Goal: Task Accomplishment & Management: Manage account settings

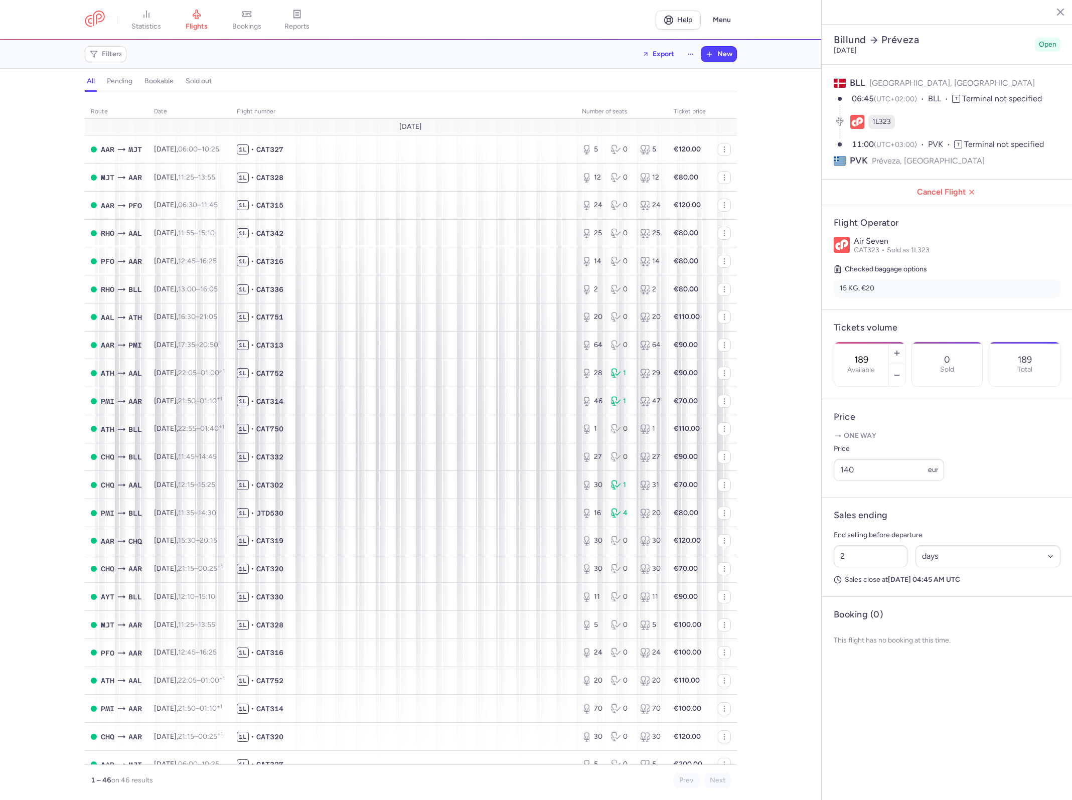
select select "days"
click at [44, 236] on div "route date Flight number number of seats Ticket price [DATE] AAR MJT [DATE] 06:…" at bounding box center [410, 449] width 821 height 702
click at [407, 209] on span "1L • CAT315" at bounding box center [403, 205] width 333 height 10
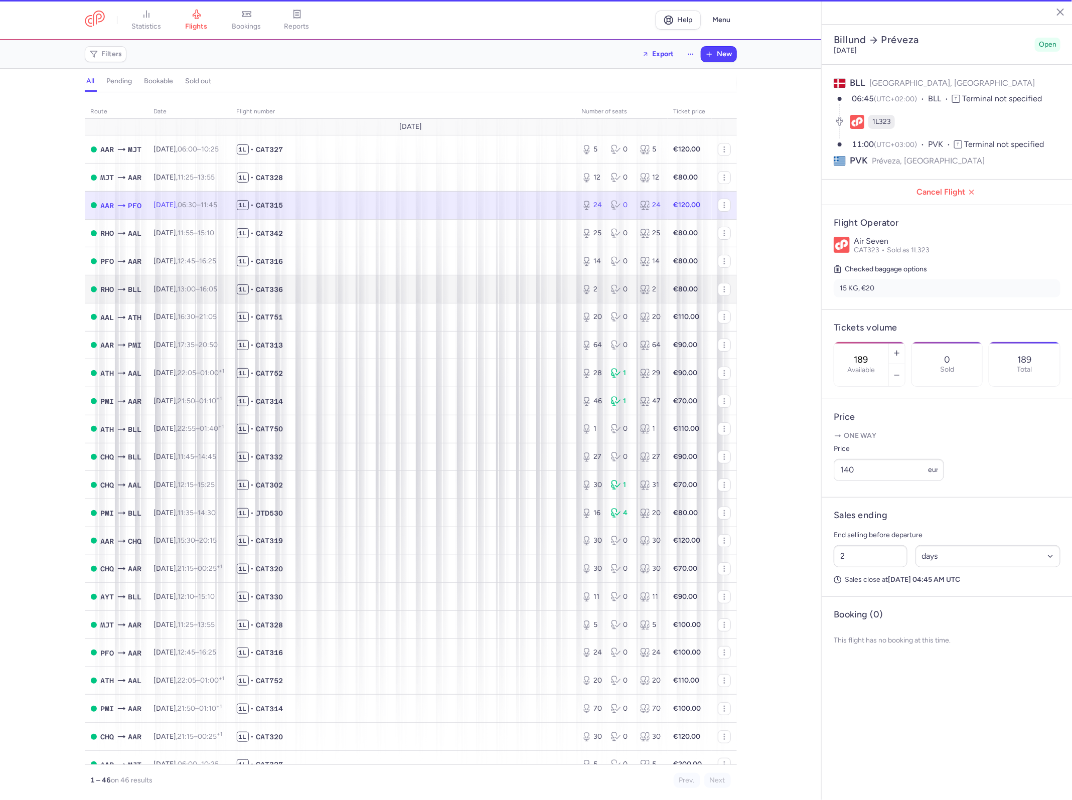
type input "24"
type input "39"
select select "hours"
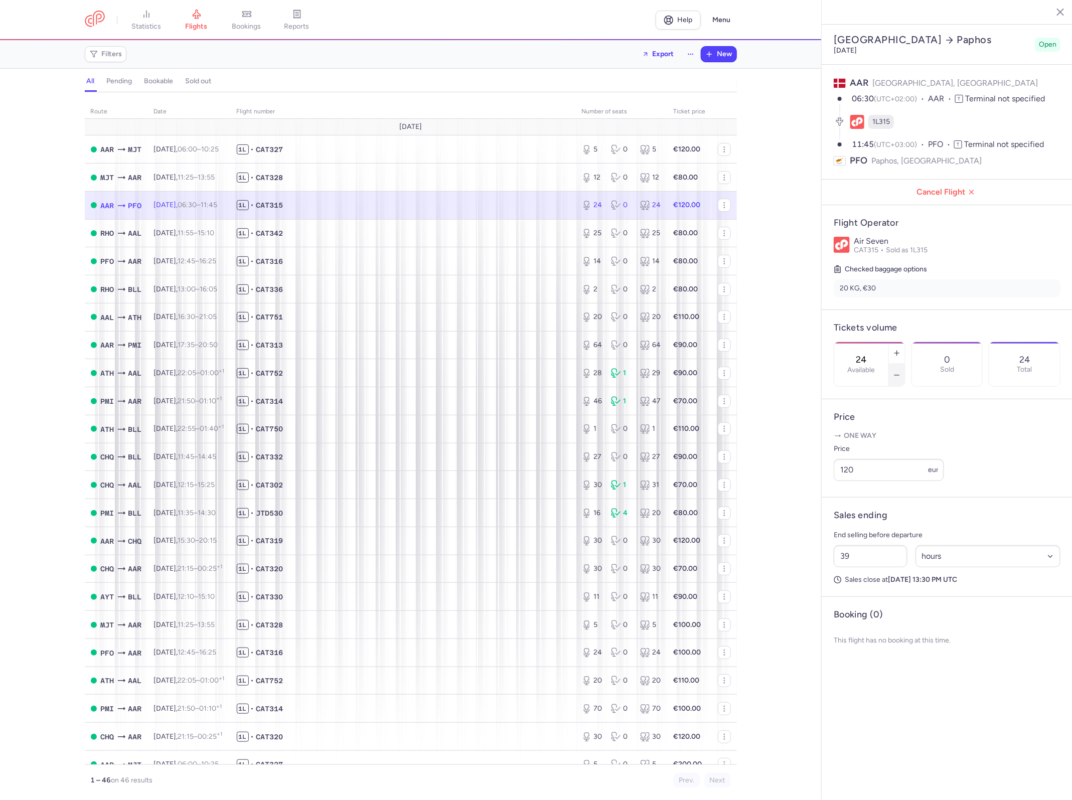
click at [900, 364] on button "button" at bounding box center [897, 375] width 16 height 22
click at [842, 672] on button "Save changes" at bounding box center [866, 683] width 67 height 22
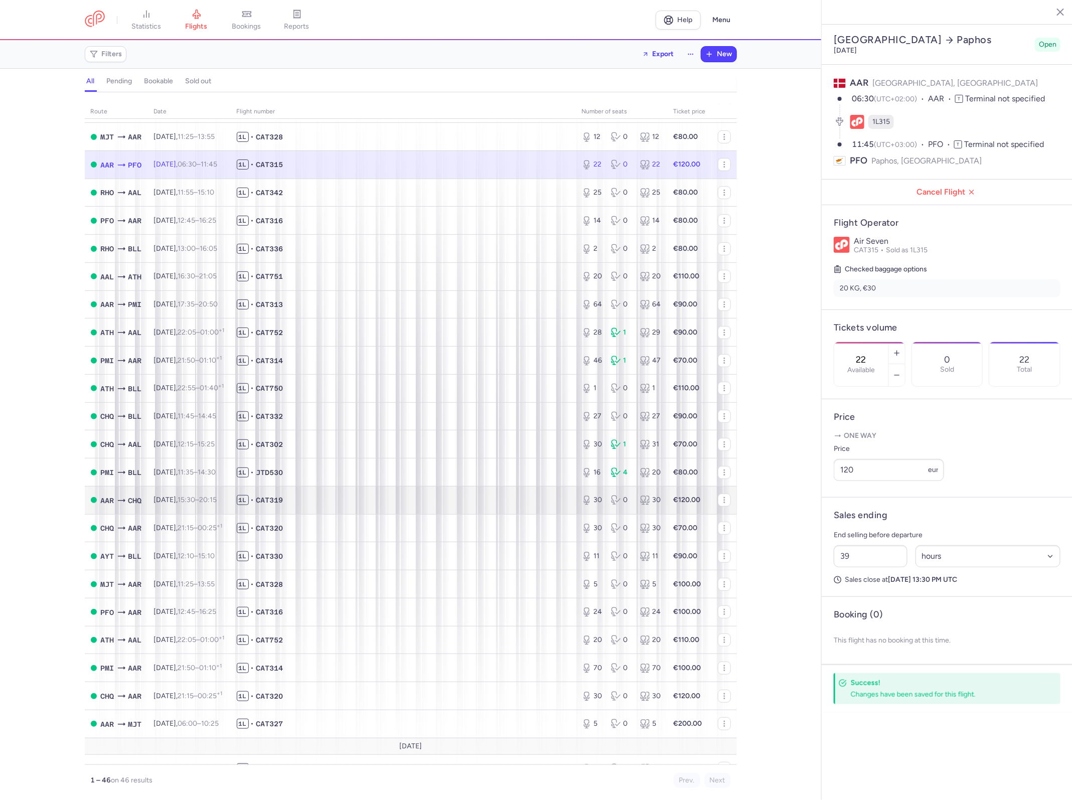
scroll to position [63, 0]
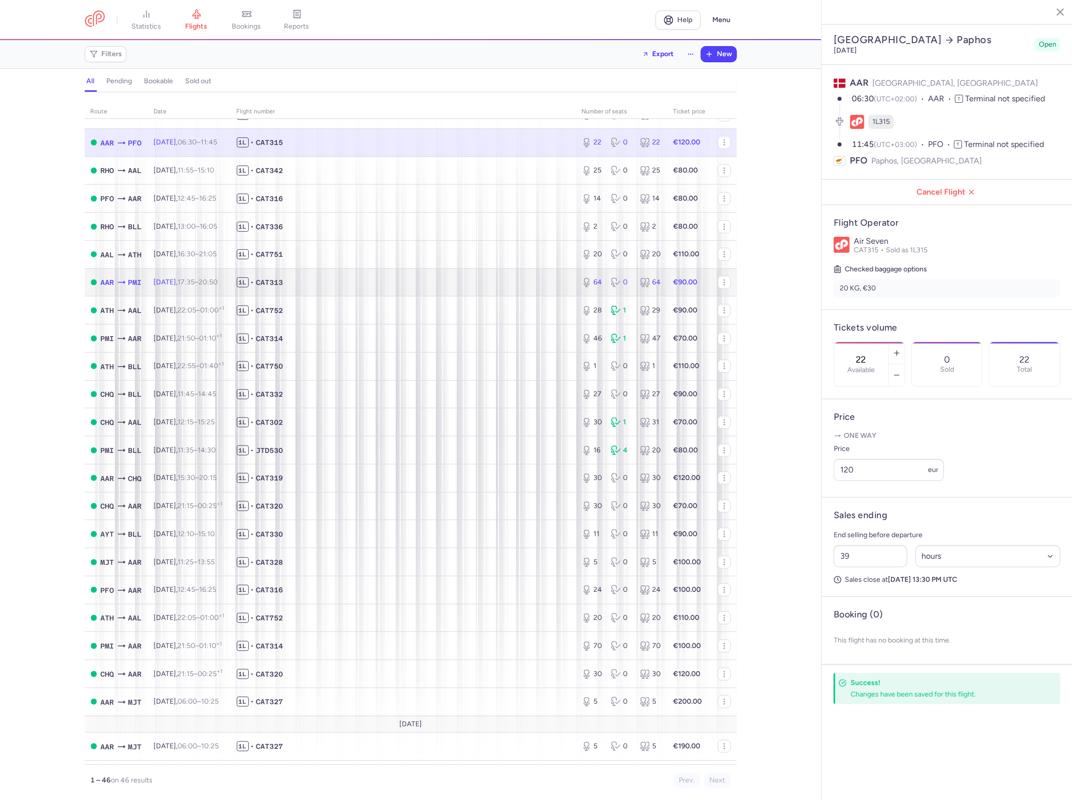
click at [547, 287] on span "1L • CAT313" at bounding box center [403, 282] width 333 height 10
type input "64"
type input "26"
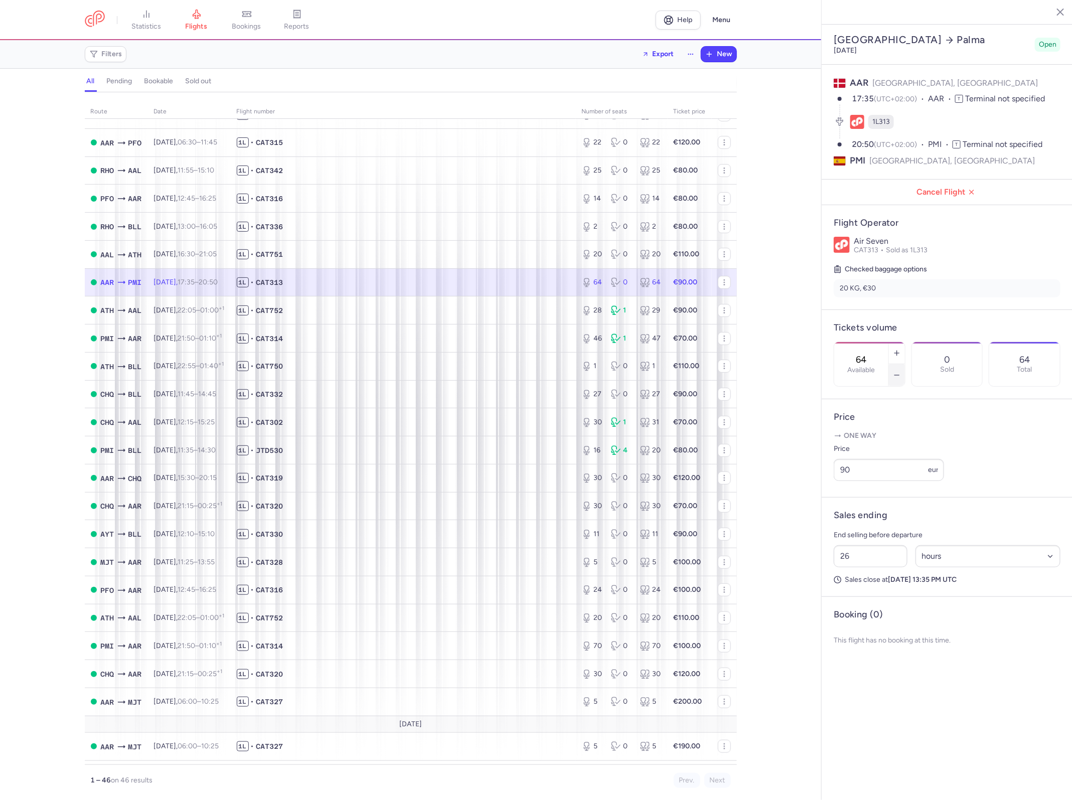
click at [894, 371] on icon "button" at bounding box center [897, 375] width 8 height 8
click at [894, 342] on button "button" at bounding box center [897, 353] width 16 height 22
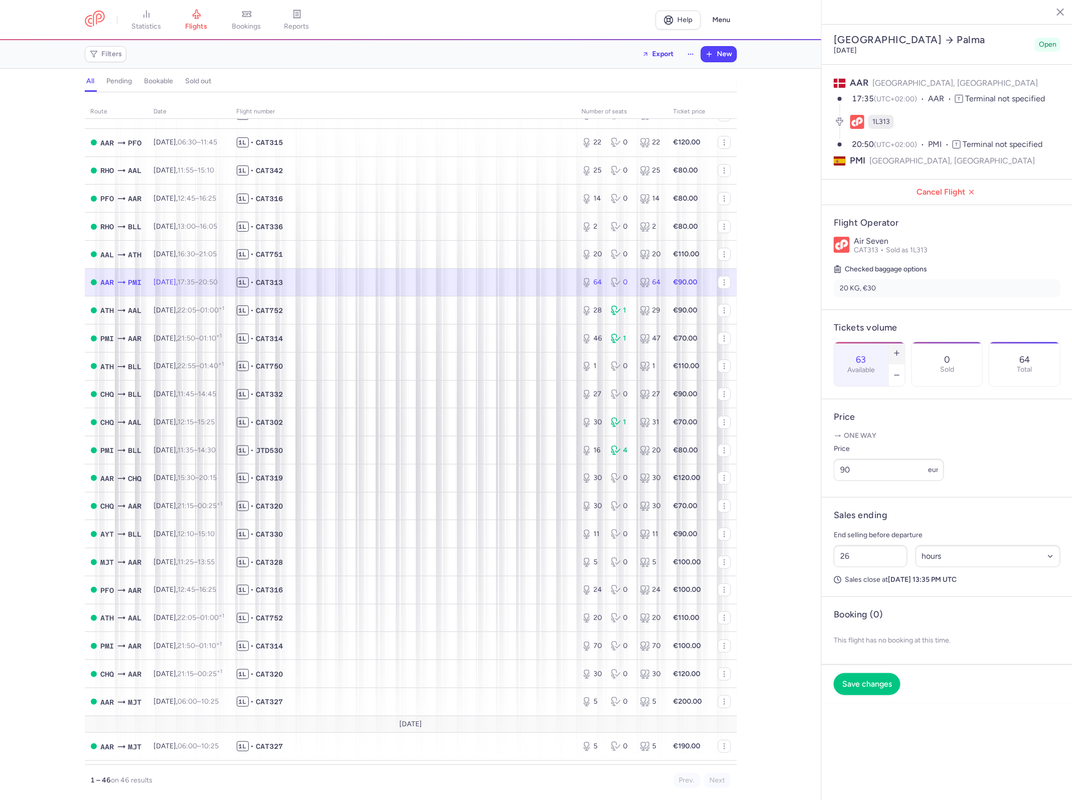
click at [894, 342] on button "button" at bounding box center [897, 353] width 16 height 22
type input "64"
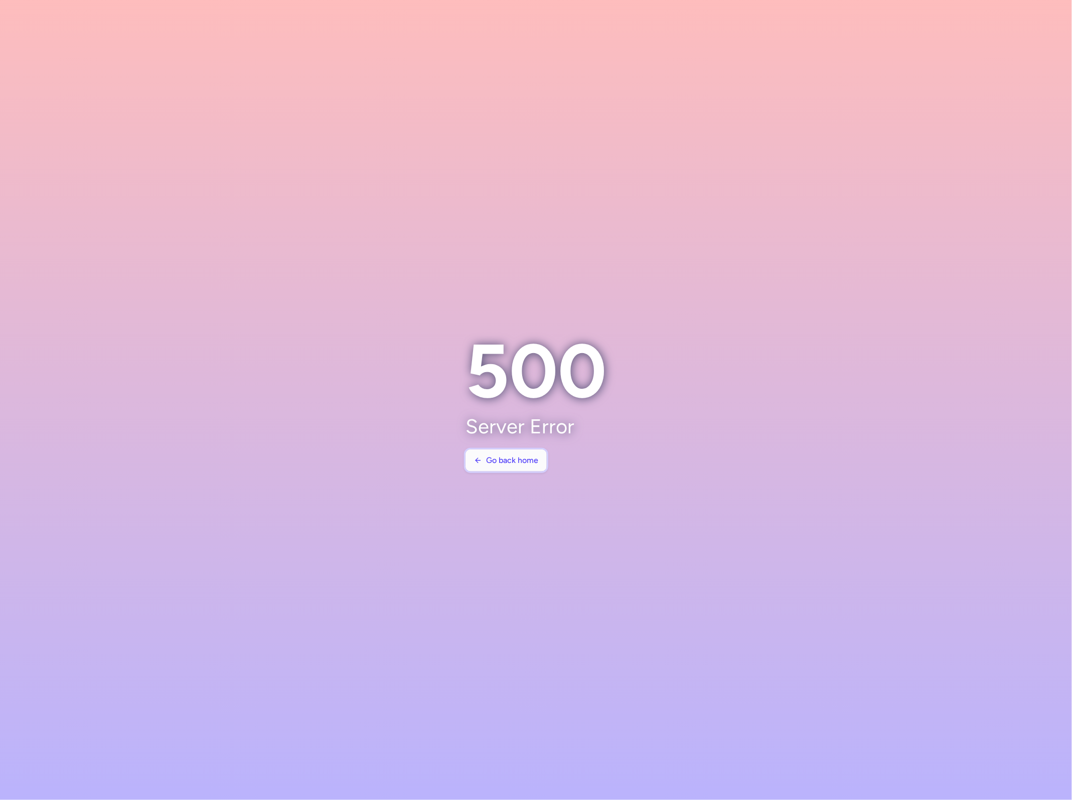
click at [523, 457] on span "Go back home" at bounding box center [512, 460] width 52 height 9
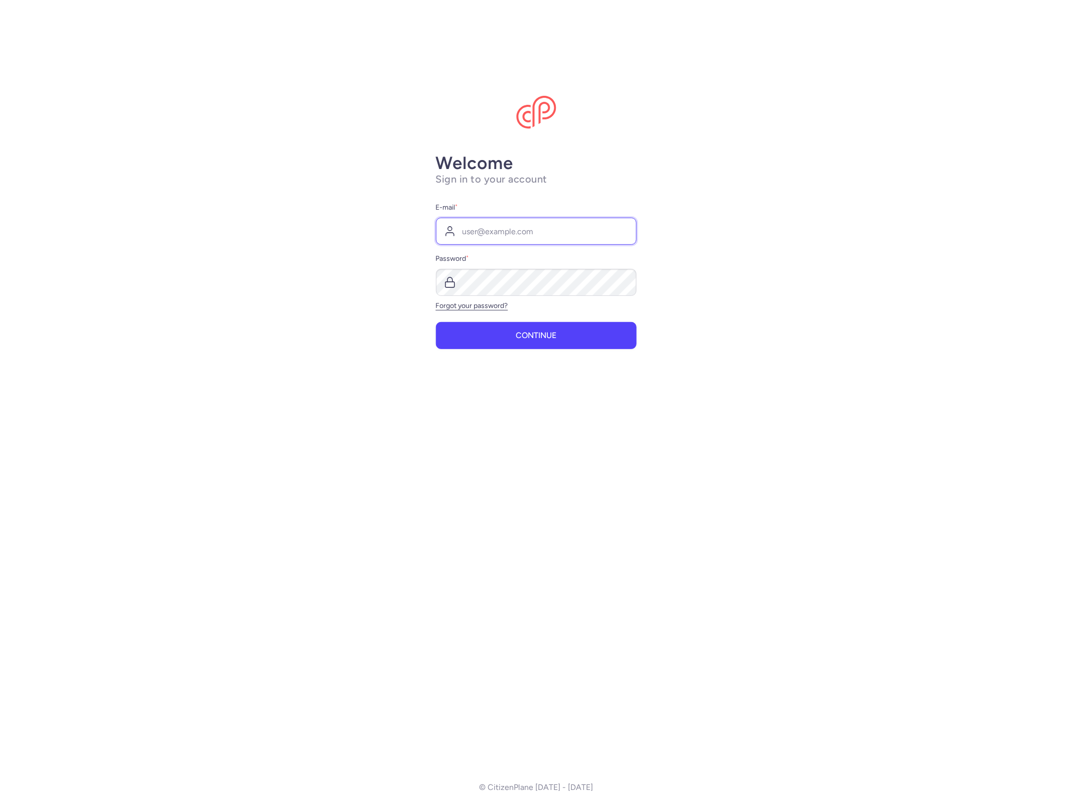
click at [551, 222] on input "E-mail *" at bounding box center [536, 231] width 201 height 27
type input "[EMAIL_ADDRESS][DOMAIN_NAME]"
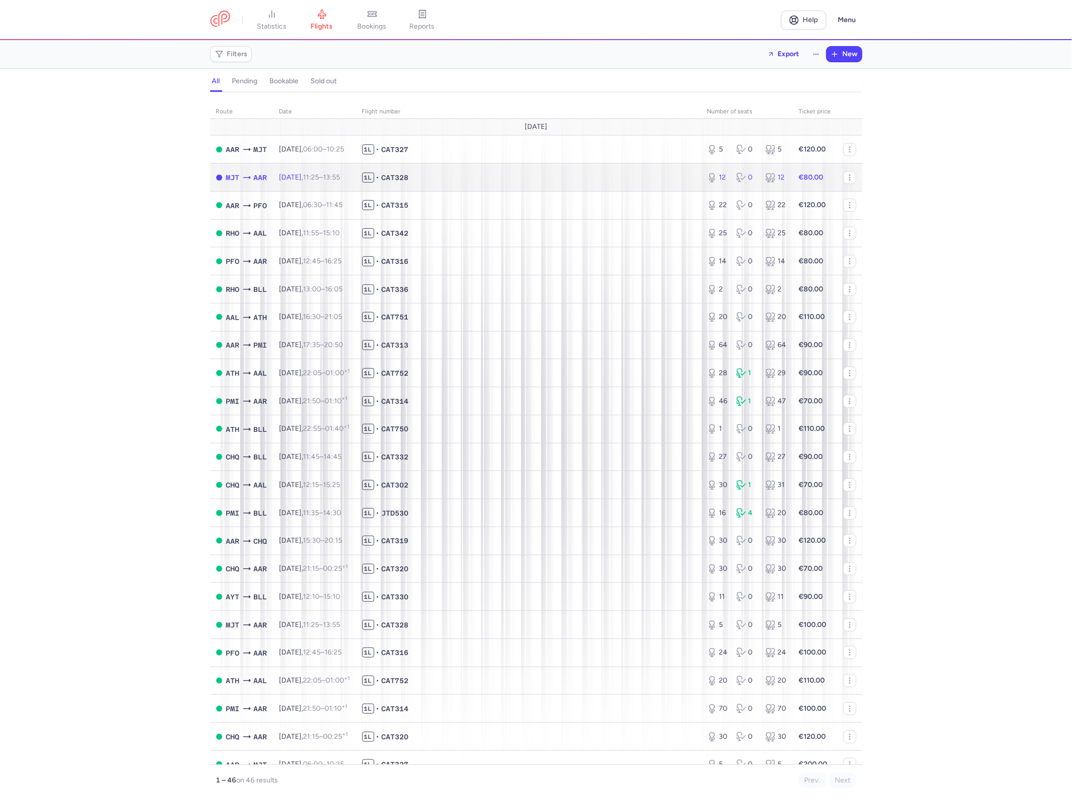
click at [460, 178] on span "1L • CAT328" at bounding box center [528, 178] width 333 height 10
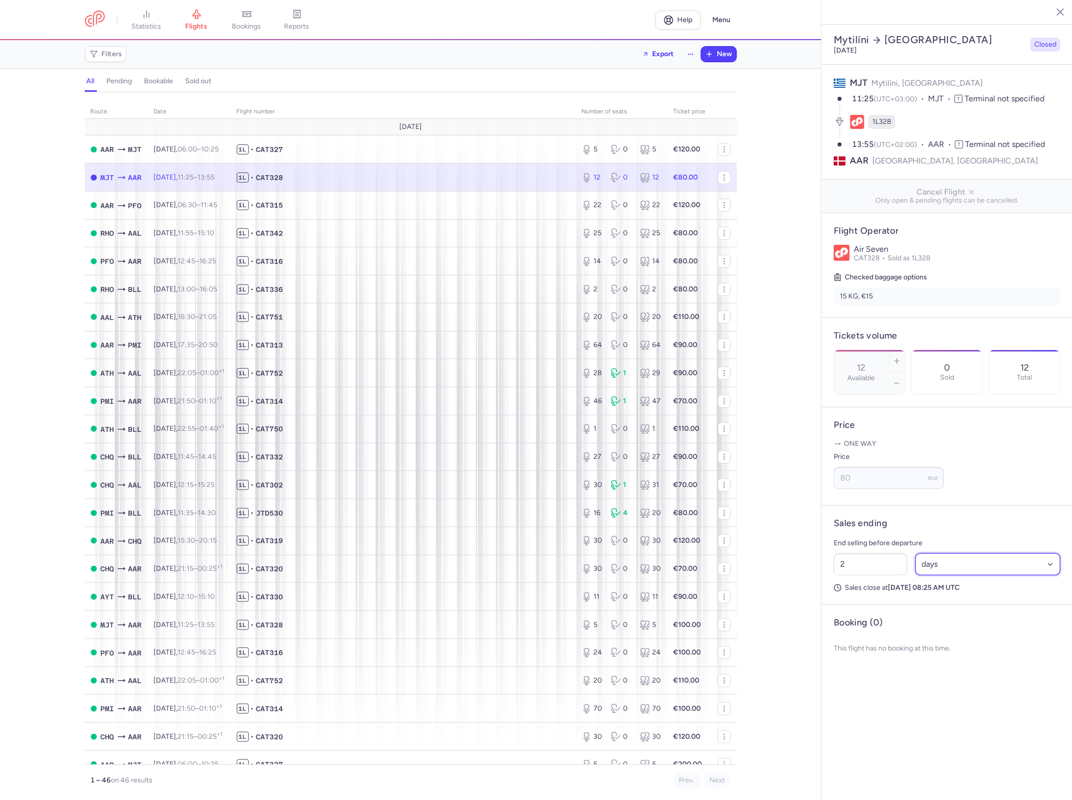
click at [954, 553] on select "Select an option hours days" at bounding box center [987, 564] width 145 height 22
select select "hours"
click at [915, 553] on select "Select an option hours days" at bounding box center [987, 564] width 145 height 22
click at [881, 553] on input "2" at bounding box center [870, 564] width 74 height 22
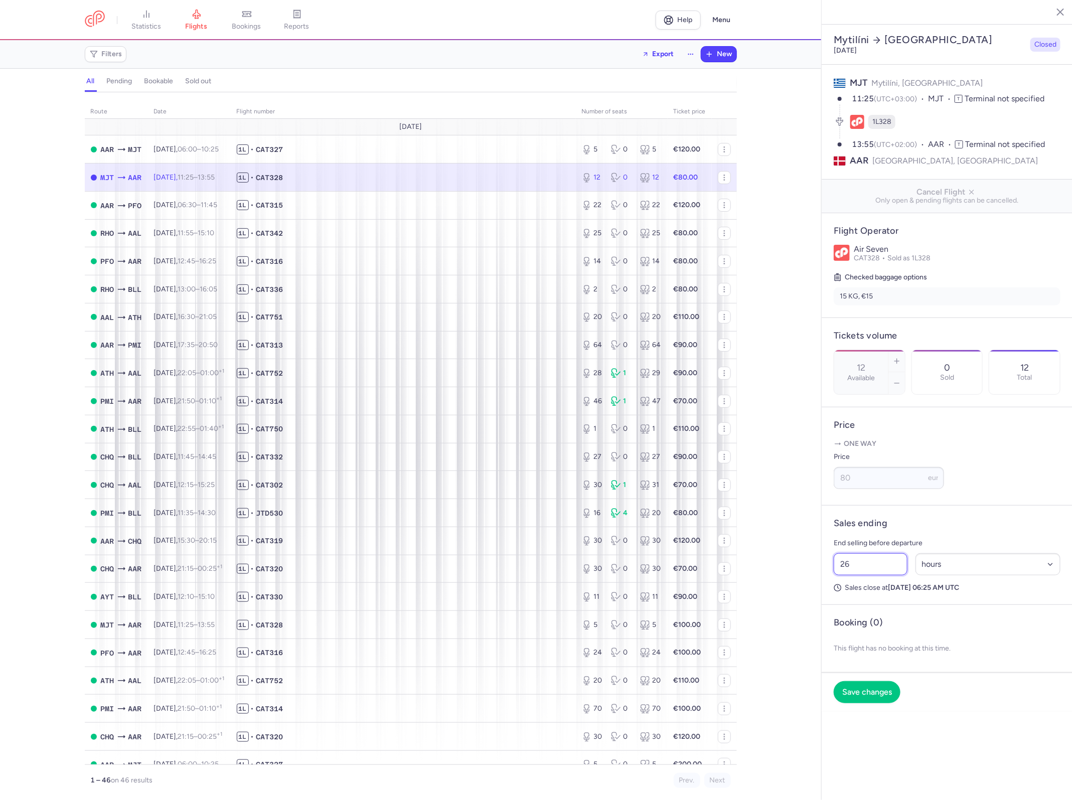
click at [881, 553] on input "26" at bounding box center [870, 564] width 74 height 22
click at [883, 681] on button "Save changes" at bounding box center [866, 692] width 67 height 22
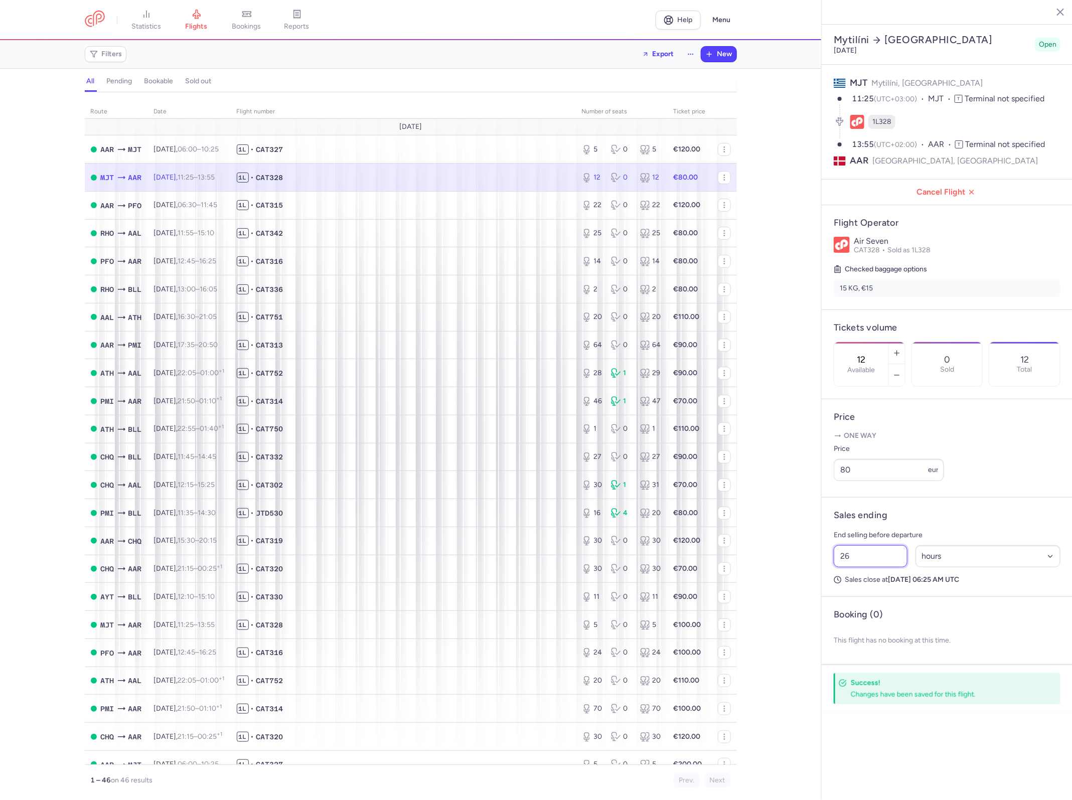
click at [874, 545] on input "26" at bounding box center [870, 556] width 74 height 22
click at [874, 679] on span "Save changes" at bounding box center [867, 683] width 50 height 9
click at [863, 545] on input "27" at bounding box center [870, 556] width 74 height 22
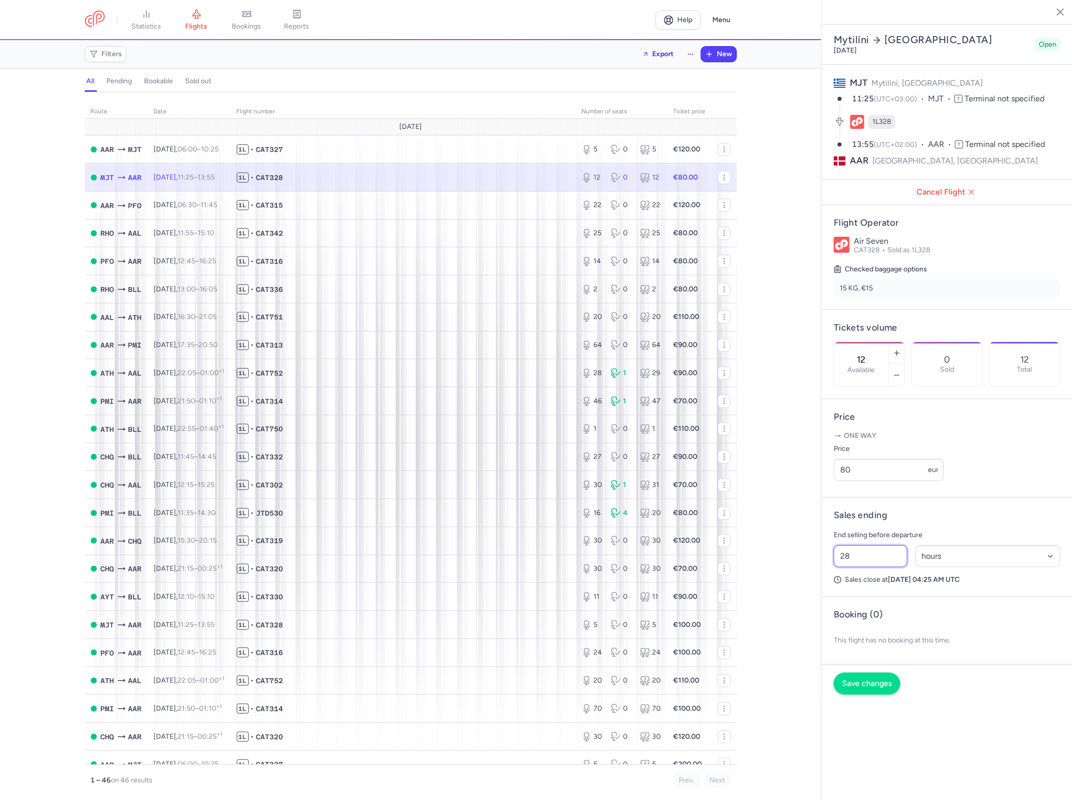
type input "28"
click at [870, 672] on button "Save changes" at bounding box center [866, 683] width 67 height 22
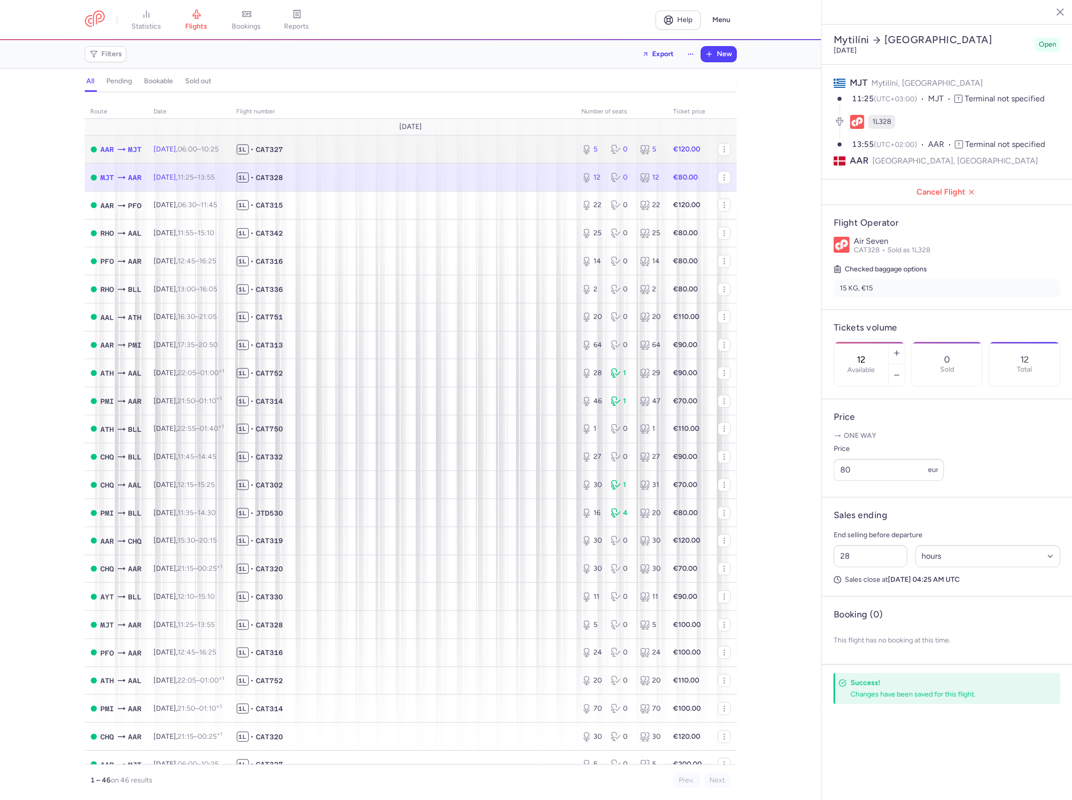
click at [358, 155] on td "1L • CAT327" at bounding box center [403, 149] width 345 height 28
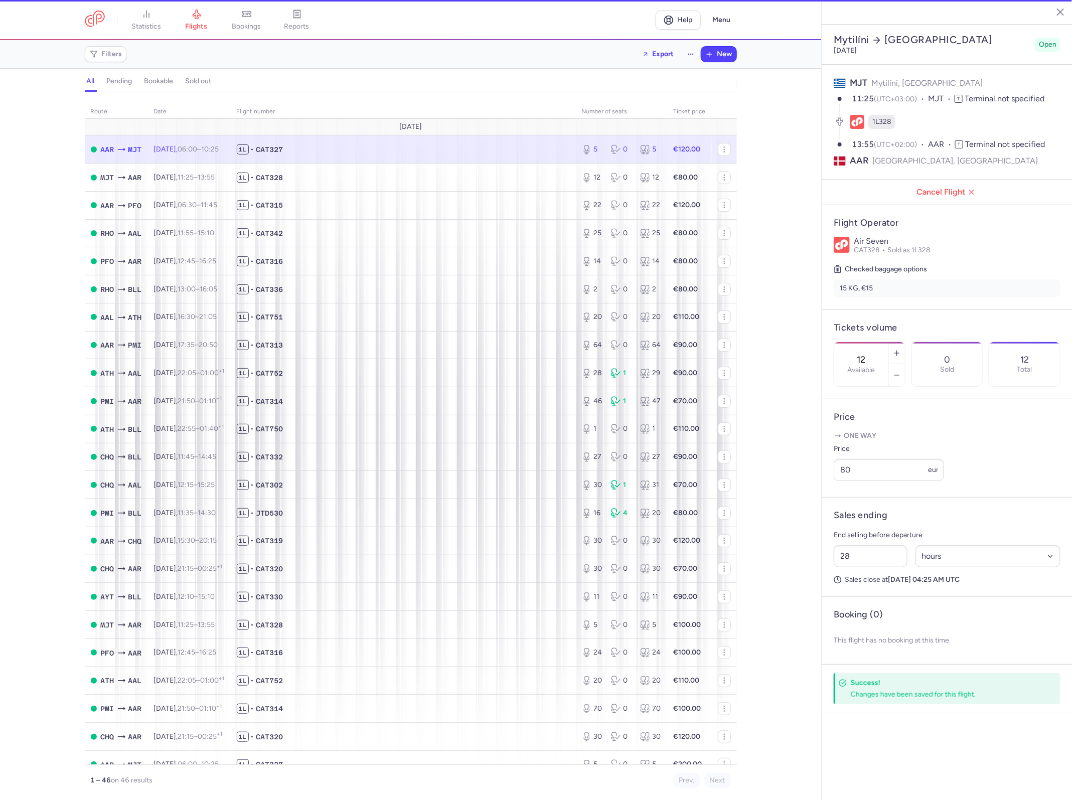
type input "5"
type input "35"
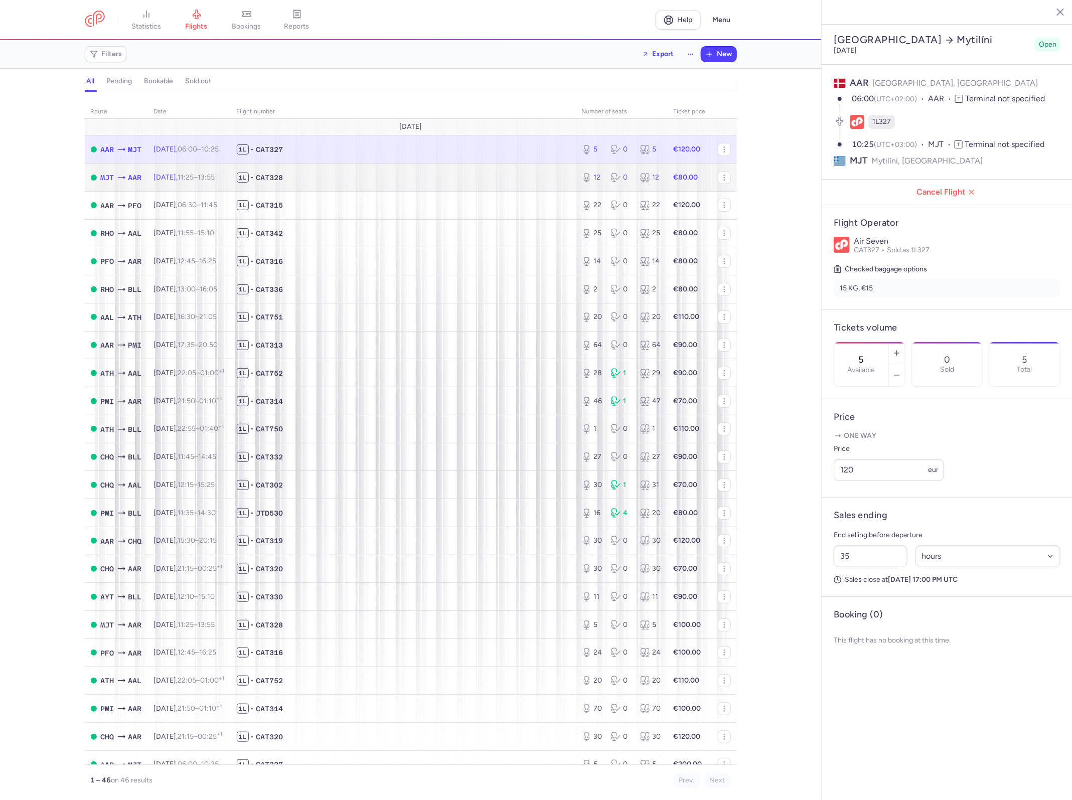
click at [371, 177] on span "1L • CAT328" at bounding box center [403, 178] width 333 height 10
type input "12"
type input "28"
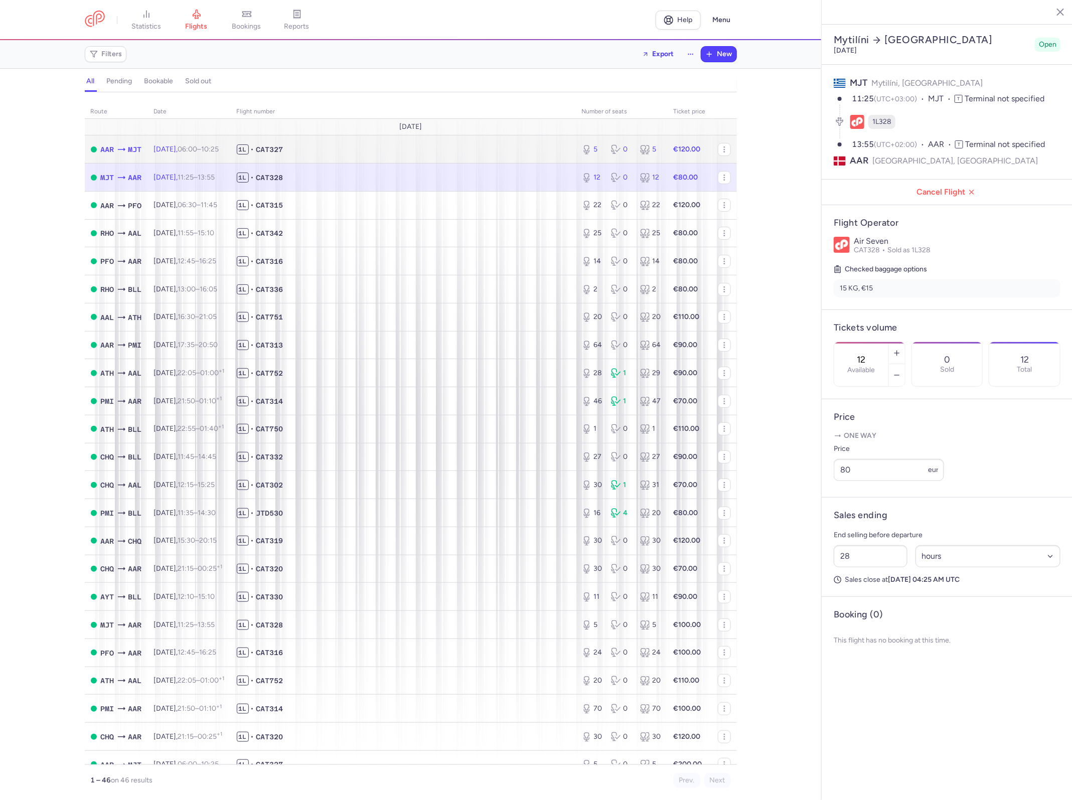
click at [383, 151] on span "1L • CAT327" at bounding box center [403, 149] width 333 height 10
type input "5"
type input "35"
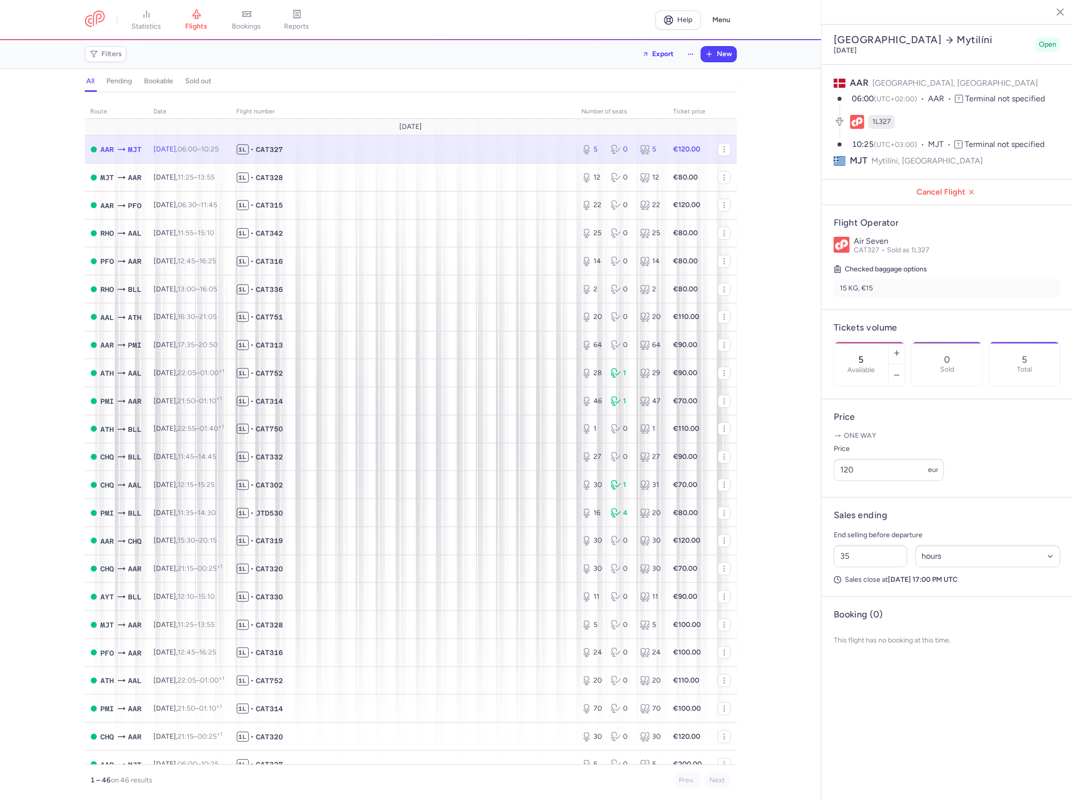
click at [769, 138] on div "route date Flight number number of seats Ticket price [DATE] AAR MJT [DATE] 06:…" at bounding box center [410, 449] width 821 height 702
click at [449, 201] on span "1L • CAT315" at bounding box center [403, 205] width 333 height 10
type input "22"
type input "39"
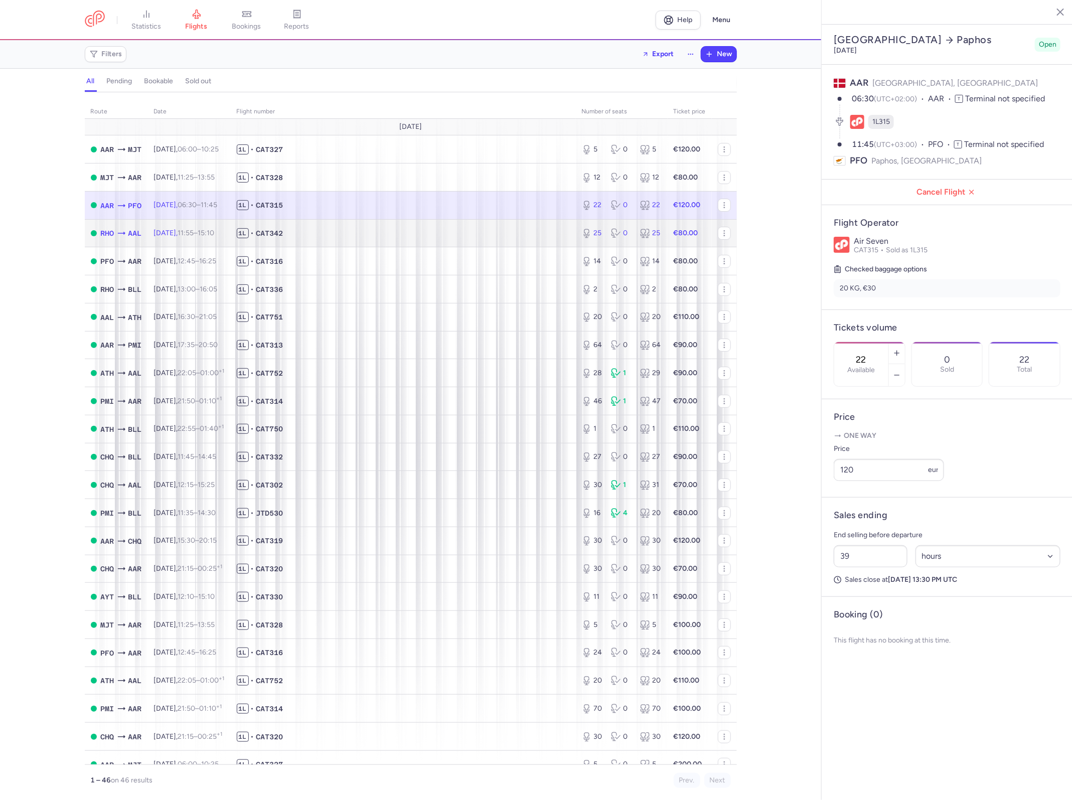
click at [426, 233] on span "1L • CAT342" at bounding box center [403, 233] width 333 height 10
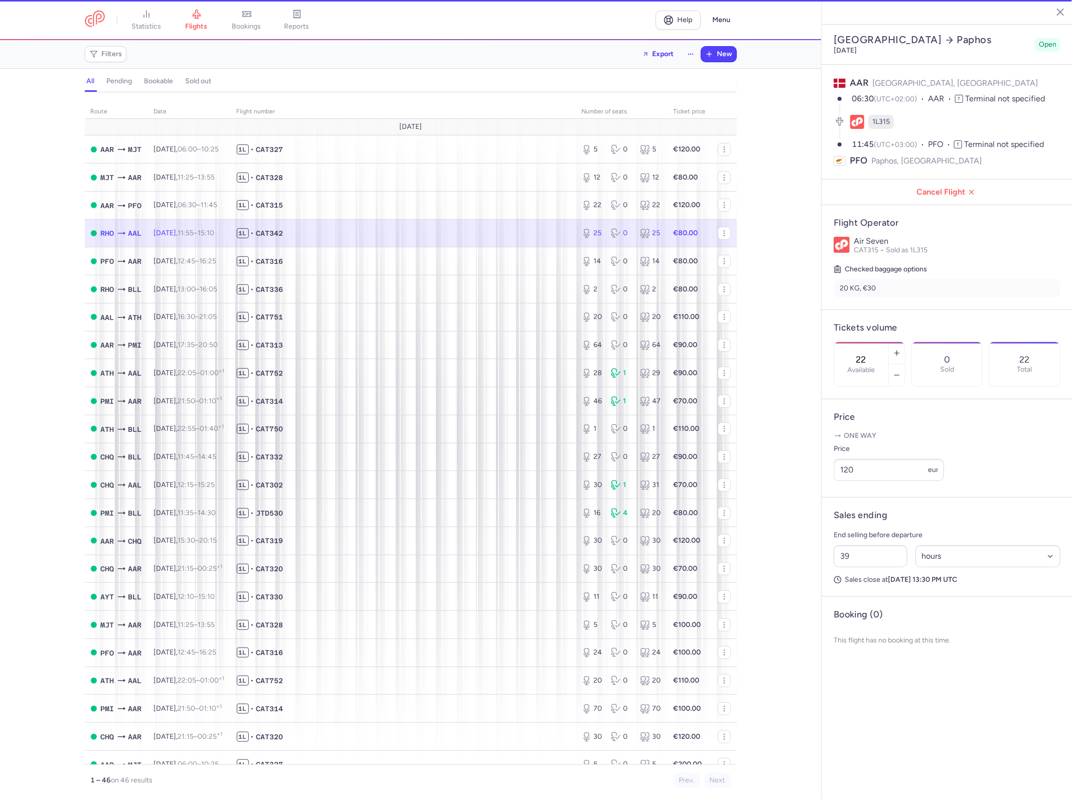
type input "25"
type input "43"
click at [420, 251] on td "1L • CAT316" at bounding box center [403, 261] width 345 height 28
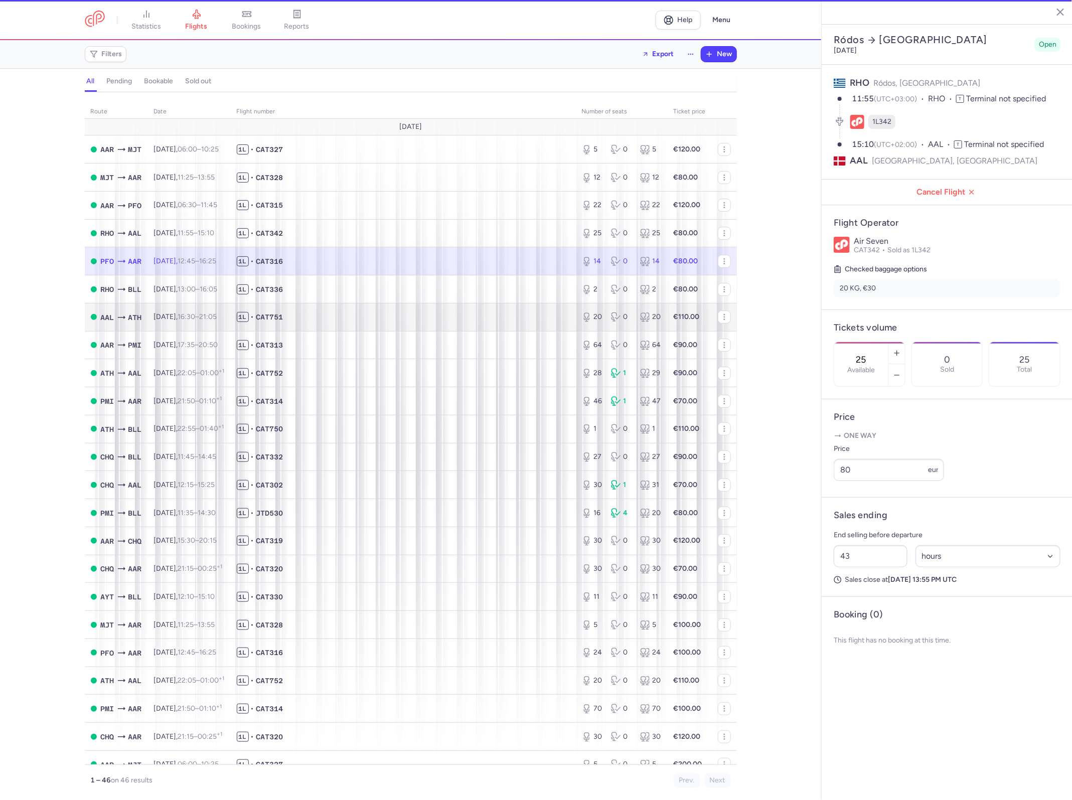
type input "14"
type input "26"
